Goal: Complete application form

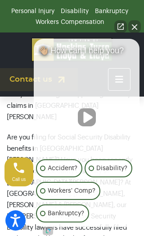
scroll to position [531, 0]
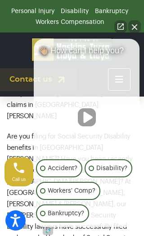
click at [138, 33] on button "Close Intaker Chat Widget" at bounding box center [135, 26] width 13 height 13
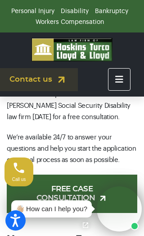
scroll to position [708, 0]
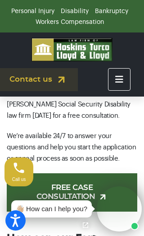
click at [44, 173] on link "FREE CASE CONSULTATION" at bounding box center [72, 192] width 131 height 38
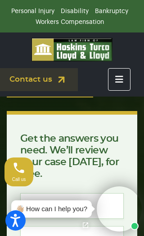
scroll to position [234, 0]
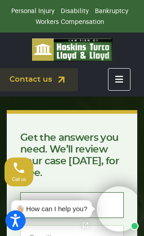
click at [80, 192] on input "Name *" at bounding box center [72, 205] width 104 height 26
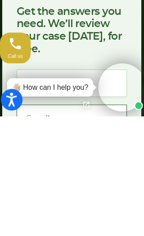
click at [64, 225] on input "Email *" at bounding box center [72, 238] width 104 height 26
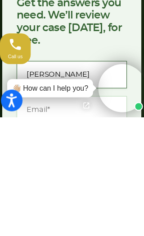
click at [72, 183] on input "Diana" at bounding box center [72, 196] width 104 height 26
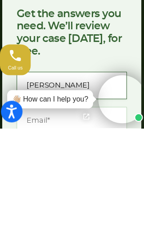
type input "Diana Larralde"
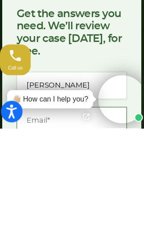
click at [74, 216] on input "Email *" at bounding box center [72, 229] width 104 height 26
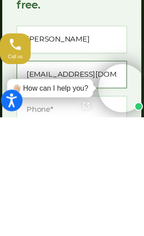
scroll to position [305, 0]
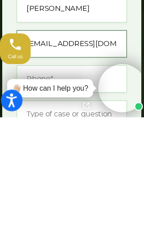
type input "tazlarralde@gmail.com"
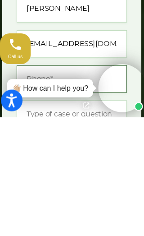
click at [88, 187] on input "Phone *" at bounding box center [72, 200] width 104 height 26
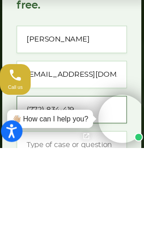
type input "(772) 834-4190"
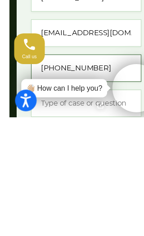
scroll to position [327, 0]
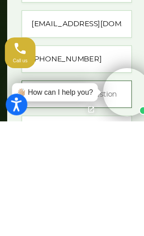
click at [87, 198] on input "Type of case or question *" at bounding box center [72, 211] width 104 height 26
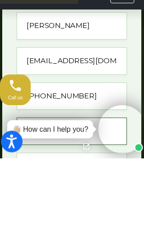
click at [44, 198] on input "Social Disability" at bounding box center [72, 211] width 104 height 26
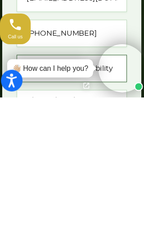
type input "Social Security Disability"
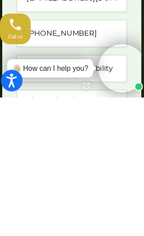
click at [70, 186] on div "👋🏼 How can I help you?" at bounding box center [74, 208] width 136 height 45
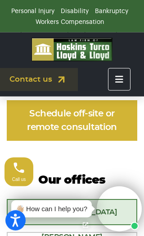
scroll to position [1196, 0]
